Goal: Check status

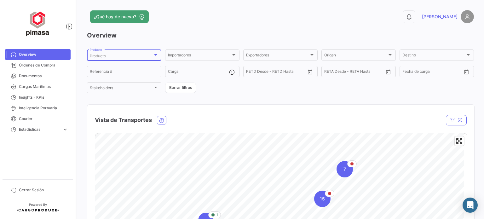
click at [127, 54] on div "Producto" at bounding box center [121, 56] width 63 height 4
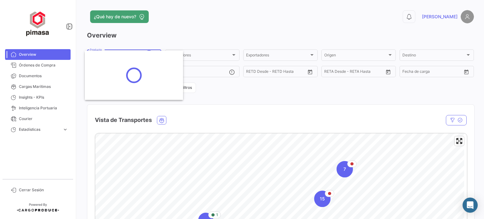
click at [263, 25] on div at bounding box center [242, 109] width 484 height 219
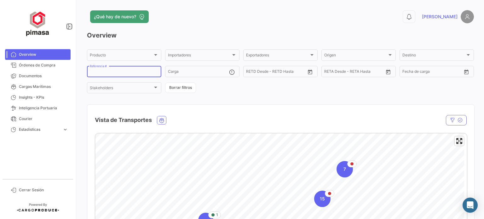
click at [126, 71] on input "Referencia #" at bounding box center [124, 72] width 69 height 4
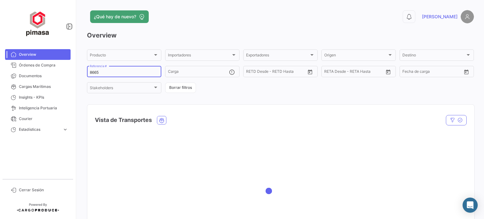
type input "8665"
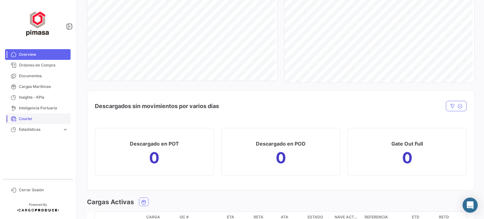
scroll to position [587, 0]
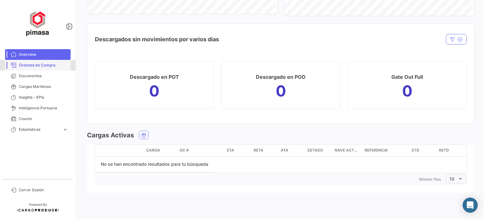
click at [43, 63] on span "Órdenes de Compra" at bounding box center [43, 65] width 49 height 6
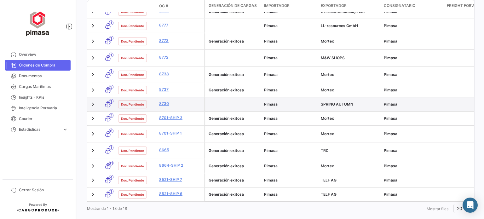
scroll to position [274, 0]
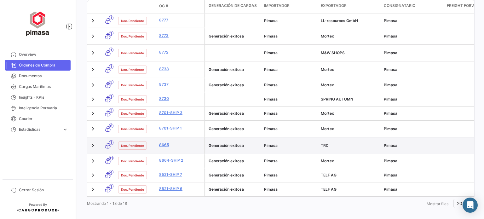
click at [164, 142] on link "8665" at bounding box center [180, 145] width 42 height 6
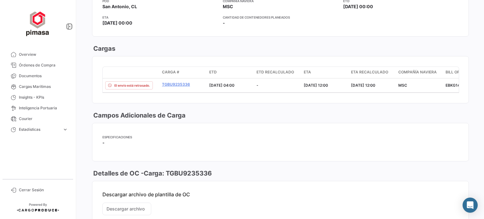
scroll to position [306, 0]
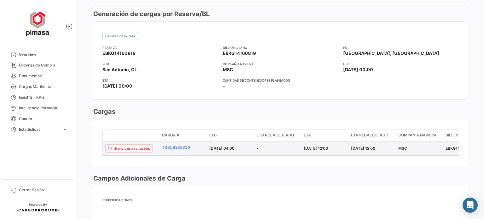
drag, startPoint x: 348, startPoint y: 146, endPoint x: 387, endPoint y: 145, distance: 38.4
click at [387, 145] on datatable-body-cell "[DATE] 12:00" at bounding box center [371, 148] width 47 height 14
copy span "[DATE] 12:00"
